Goal: Check status: Check status

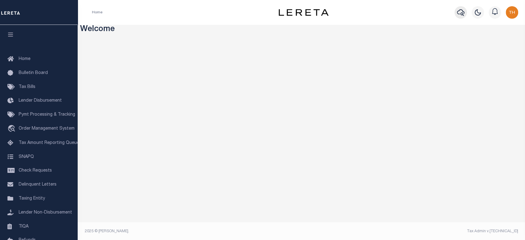
click at [457, 12] on icon "button" at bounding box center [460, 12] width 7 height 7
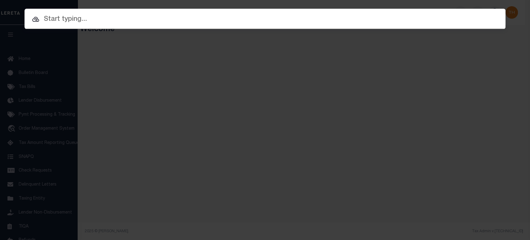
click at [369, 17] on input "text" at bounding box center [265, 19] width 481 height 11
paste input "1747021790"
type input "1747021790"
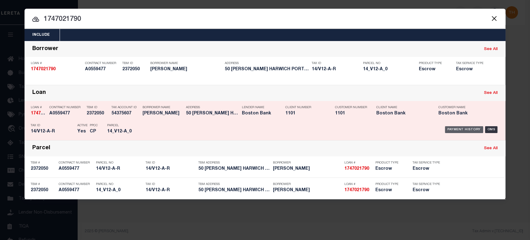
click at [473, 130] on div "Payment History" at bounding box center [464, 129] width 38 height 7
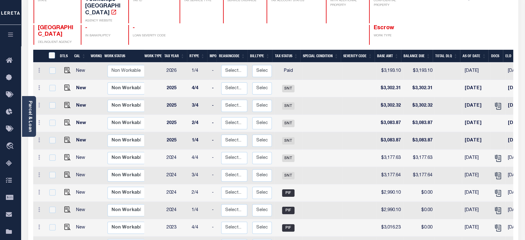
scroll to position [34, 0]
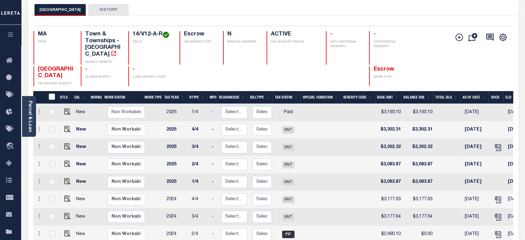
click at [97, 13] on button "HISTORY" at bounding box center [108, 10] width 40 height 12
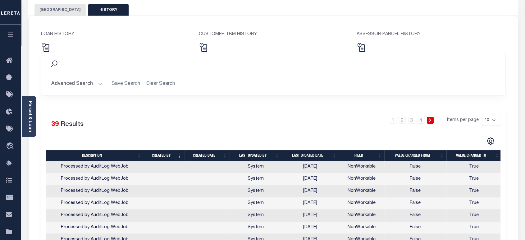
click at [55, 8] on button "[GEOGRAPHIC_DATA]" at bounding box center [59, 10] width 51 height 12
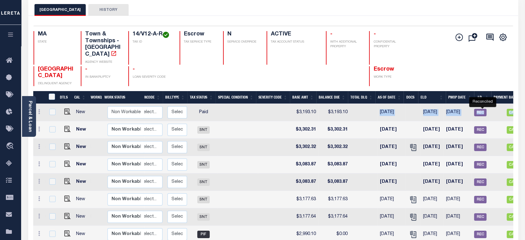
scroll to position [0, 129]
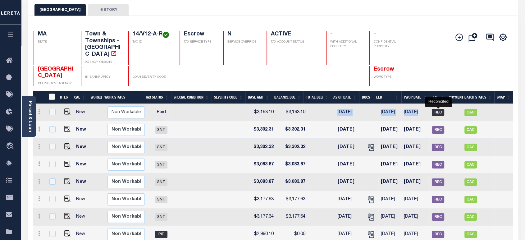
drag, startPoint x: 448, startPoint y: 102, endPoint x: 434, endPoint y: 103, distance: 13.7
click at [434, 104] on tr "New Non Workable Workable 2026 1/4 - Select... Payment Reversal Taxable Value C…" at bounding box center [209, 112] width 606 height 17
click at [423, 70] on div "HARWICH TOWN DELINQUENT AGENCY - IN BANKRUPTCY - LOAN SEVERITY CODE Escrow WORK…" at bounding box center [233, 76] width 399 height 20
drag, startPoint x: 426, startPoint y: 106, endPoint x: 87, endPoint y: 111, distance: 339.6
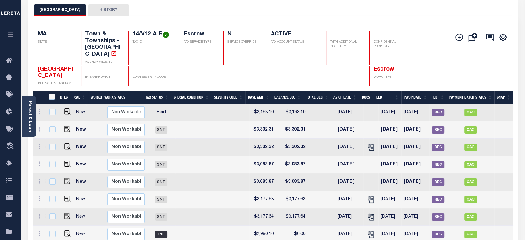
click at [271, 74] on div at bounding box center [292, 76] width 52 height 20
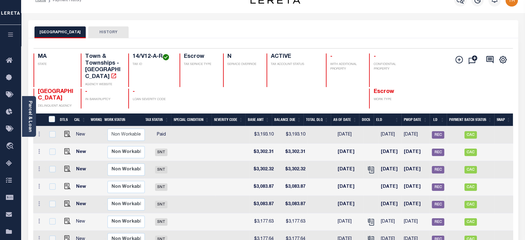
scroll to position [0, 0]
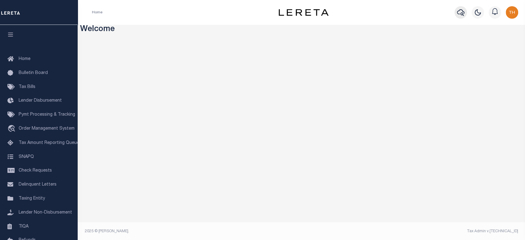
click at [456, 17] on button "button" at bounding box center [460, 12] width 12 height 12
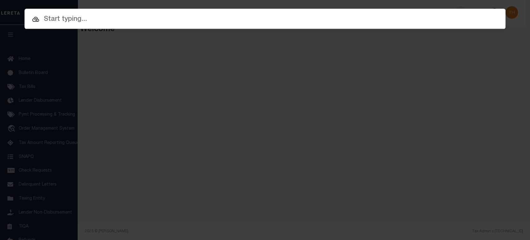
paste input "1747021790"
type input "1747021790"
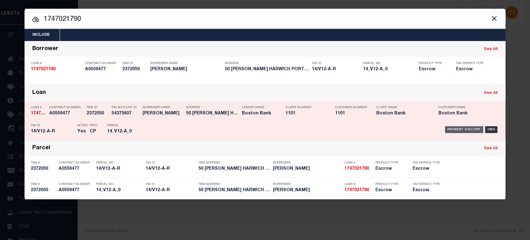
click at [470, 131] on div "Payment History" at bounding box center [464, 129] width 38 height 7
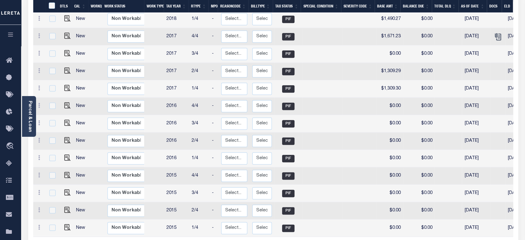
scroll to position [745, 0]
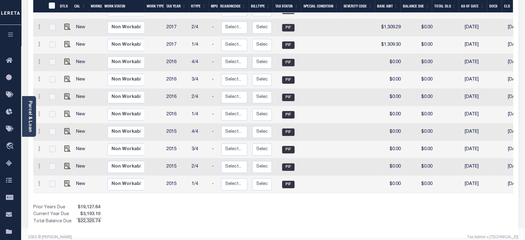
drag, startPoint x: 326, startPoint y: 190, endPoint x: 454, endPoint y: 184, distance: 128.3
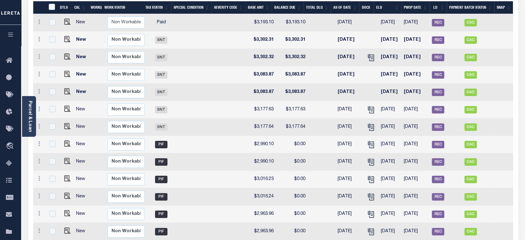
scroll to position [0, 0]
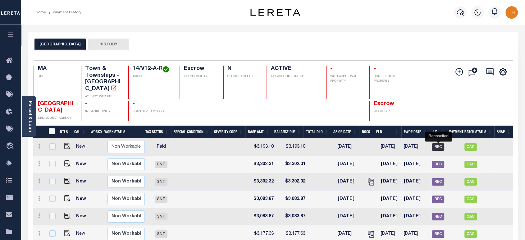
click at [438, 143] on span "REC" at bounding box center [437, 146] width 12 height 7
checkbox input "true"
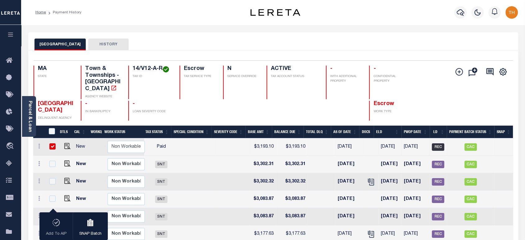
scroll to position [0, 129]
click at [68, 143] on img "" at bounding box center [67, 146] width 6 height 6
checkbox input "false"
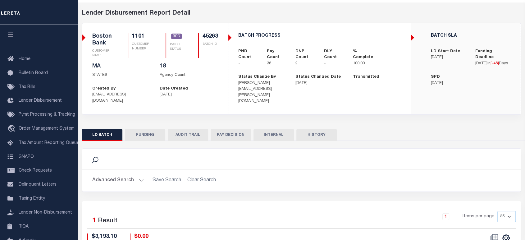
scroll to position [34, 0]
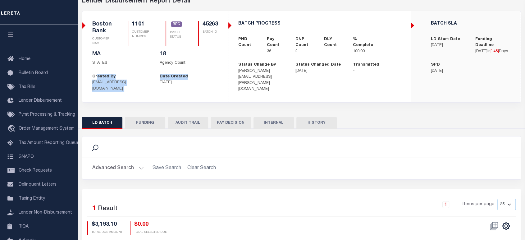
drag, startPoint x: 126, startPoint y: 76, endPoint x: 214, endPoint y: 80, distance: 88.2
click at [214, 79] on div "1101 CLIENT NUMBER Boston Bank CLIENT NAME 1101 CUSTOMER NUMBER Boston Bank CUS…" at bounding box center [155, 56] width 145 height 80
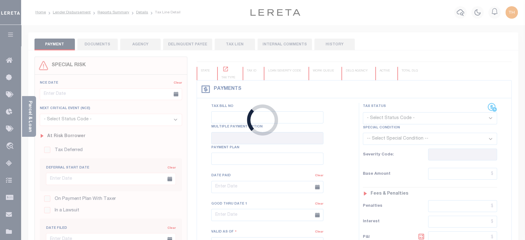
checkbox input "false"
type input "00011678"
type input "[DATE]"
select select "PYD"
type input "$3,193.1"
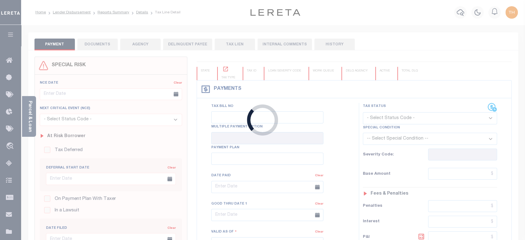
type input "$3,193.1"
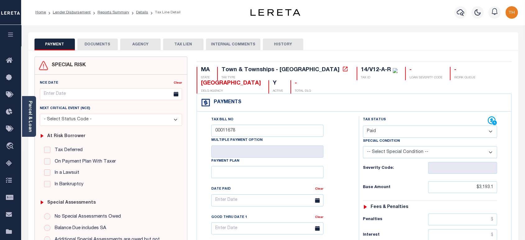
click at [491, 108] on div "Payments Warning! Search Status is not "Completed", amounts can not be keyed." at bounding box center [354, 103] width 314 height 18
click at [491, 119] on icon at bounding box center [492, 120] width 8 height 8
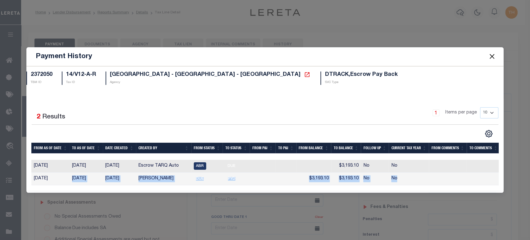
drag, startPoint x: 70, startPoint y: 178, endPoint x: 416, endPoint y: 177, distance: 345.7
click at [410, 180] on tr "[DATE] [DATE] [DATE] [PERSON_NAME][GEOGRAPHIC_DATA] DUE PYD $3,193.10 $3,193.10…" at bounding box center [265, 178] width 468 height 13
click at [489, 54] on button "Close" at bounding box center [492, 56] width 8 height 8
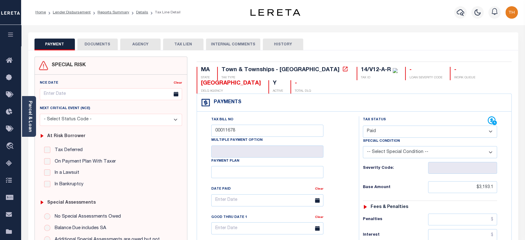
click at [286, 45] on button "HISTORY" at bounding box center [283, 44] width 40 height 12
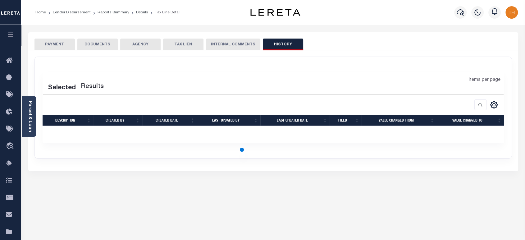
select select "50"
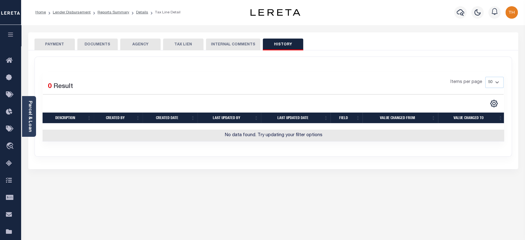
click at [78, 44] on button "DOCUMENTS" at bounding box center [97, 44] width 40 height 12
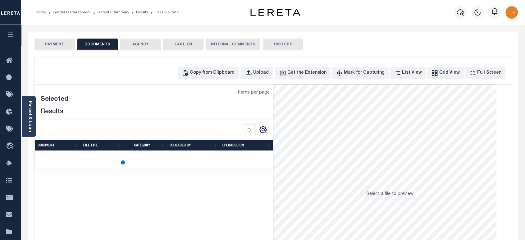
click at [59, 42] on button "PAYMENT" at bounding box center [54, 44] width 40 height 12
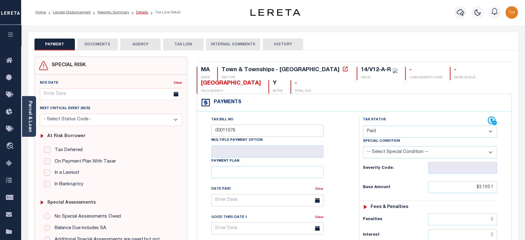
click at [141, 11] on link "Details" at bounding box center [142, 13] width 12 height 4
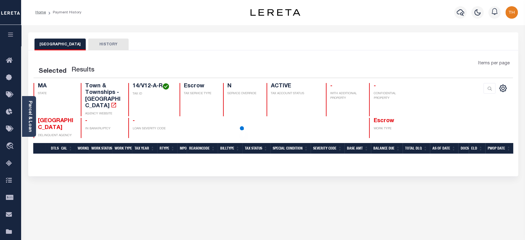
click at [92, 49] on button "HISTORY" at bounding box center [108, 44] width 40 height 12
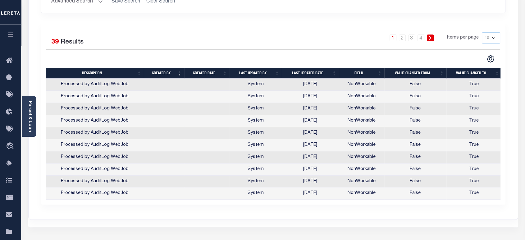
scroll to position [143, 0]
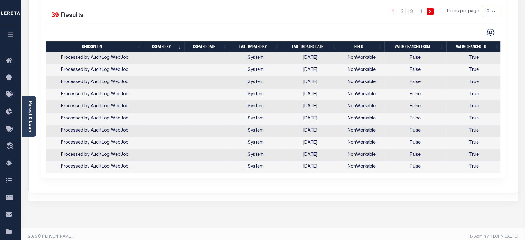
click at [490, 11] on select "10 25 50 100" at bounding box center [490, 11] width 18 height 11
select select "100"
click at [481, 6] on select "10 25 50 100" at bounding box center [490, 11] width 18 height 11
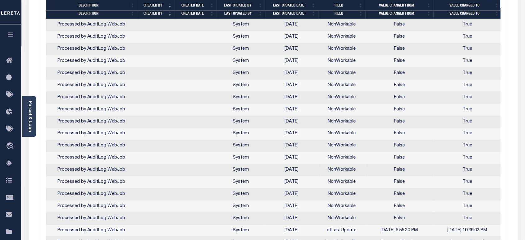
scroll to position [121, 0]
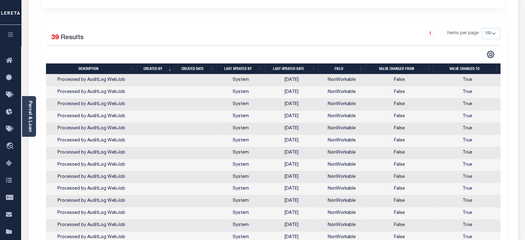
click at [295, 68] on th "Last updated date" at bounding box center [291, 68] width 53 height 11
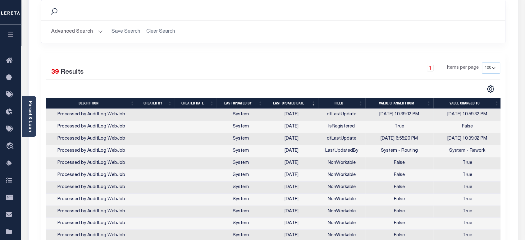
scroll to position [0, 1]
drag, startPoint x: 328, startPoint y: 116, endPoint x: 498, endPoint y: 120, distance: 170.7
click at [498, 120] on tr "Processed by AuditLog WebJob System [DATE] dtLastUpdate [DATE] 10:39:02 PM [DAT…" at bounding box center [272, 115] width 455 height 12
